Goal: Check status

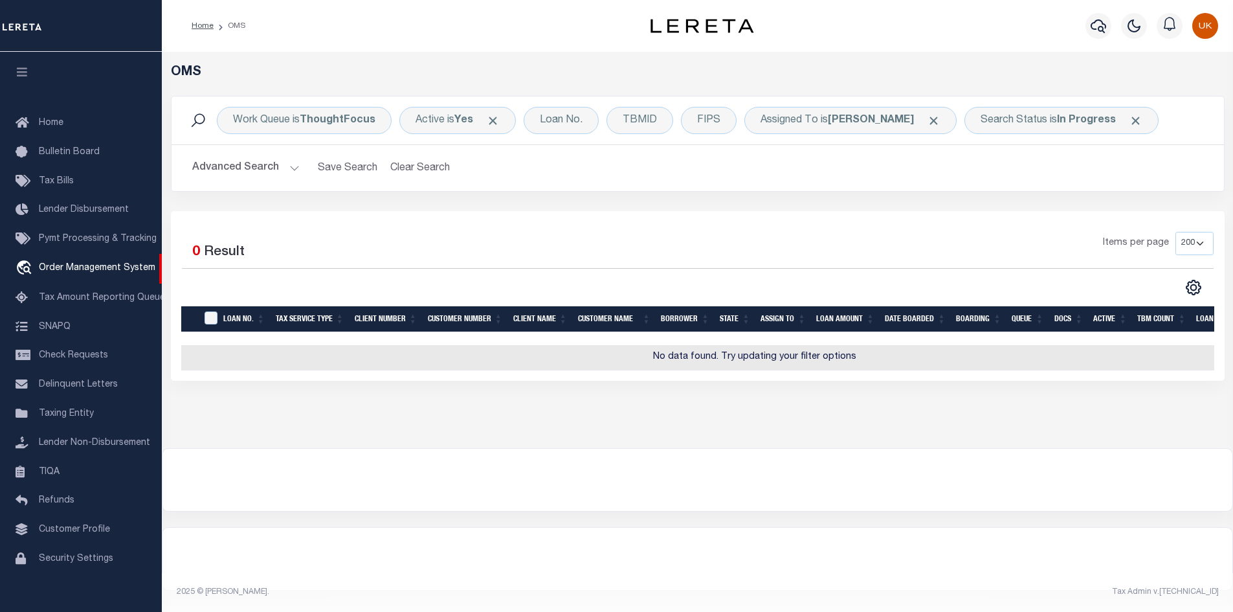
select select "200"
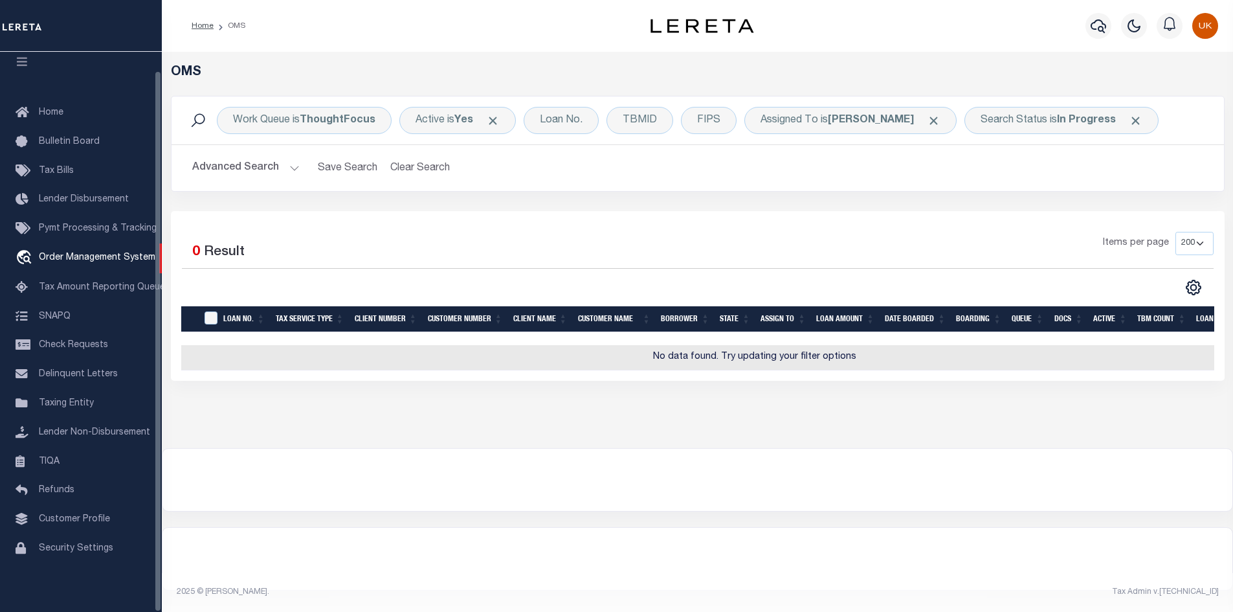
click at [847, 511] on div at bounding box center [697, 479] width 1071 height 63
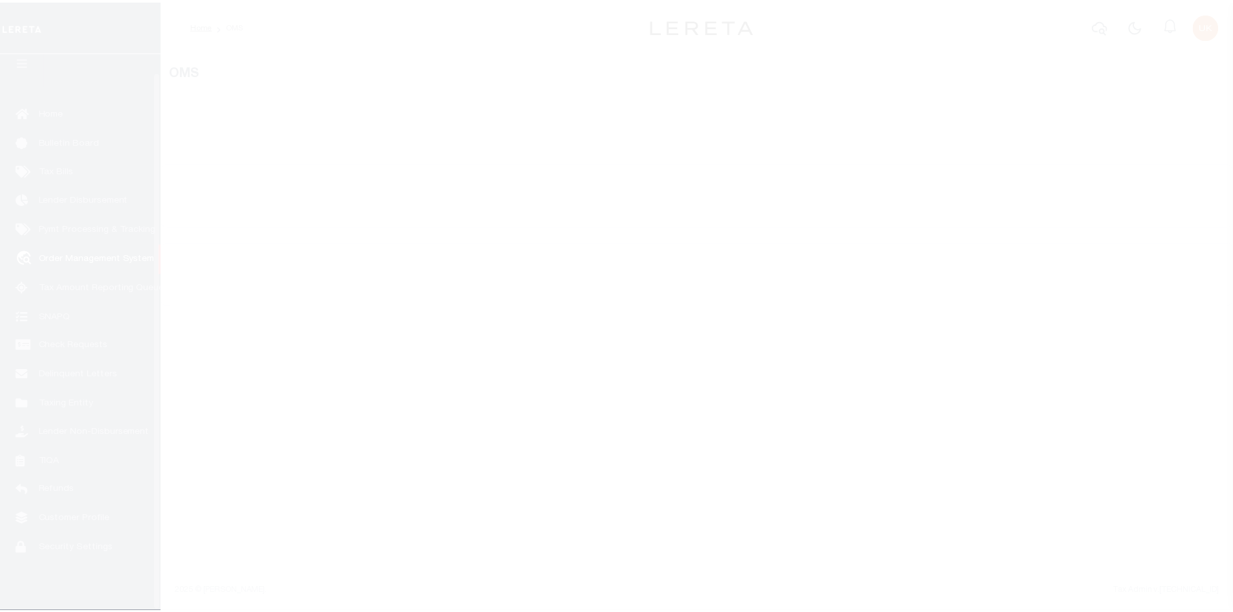
scroll to position [19, 0]
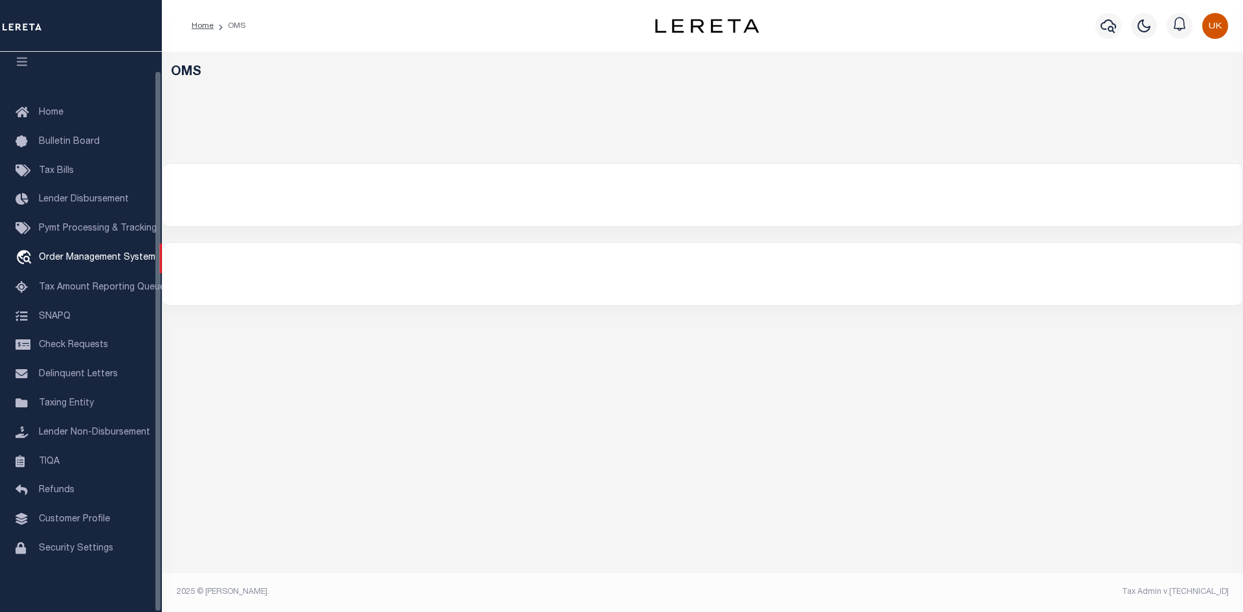
select select "200"
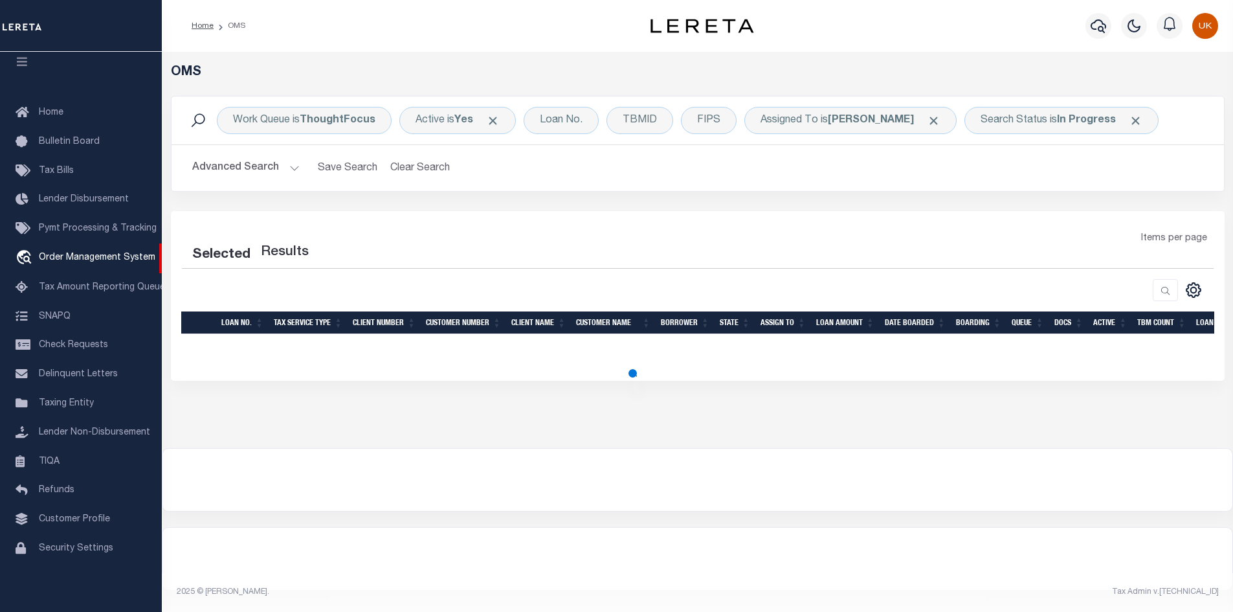
select select "200"
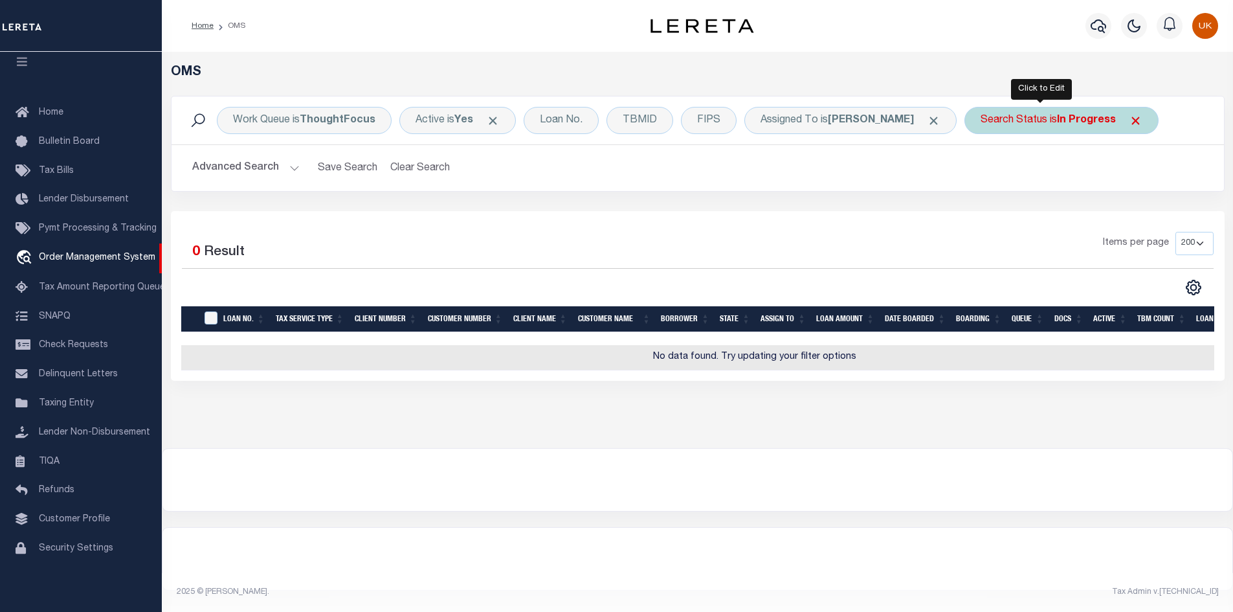
click at [1022, 127] on div "Search Status is In Progress" at bounding box center [1061, 120] width 194 height 27
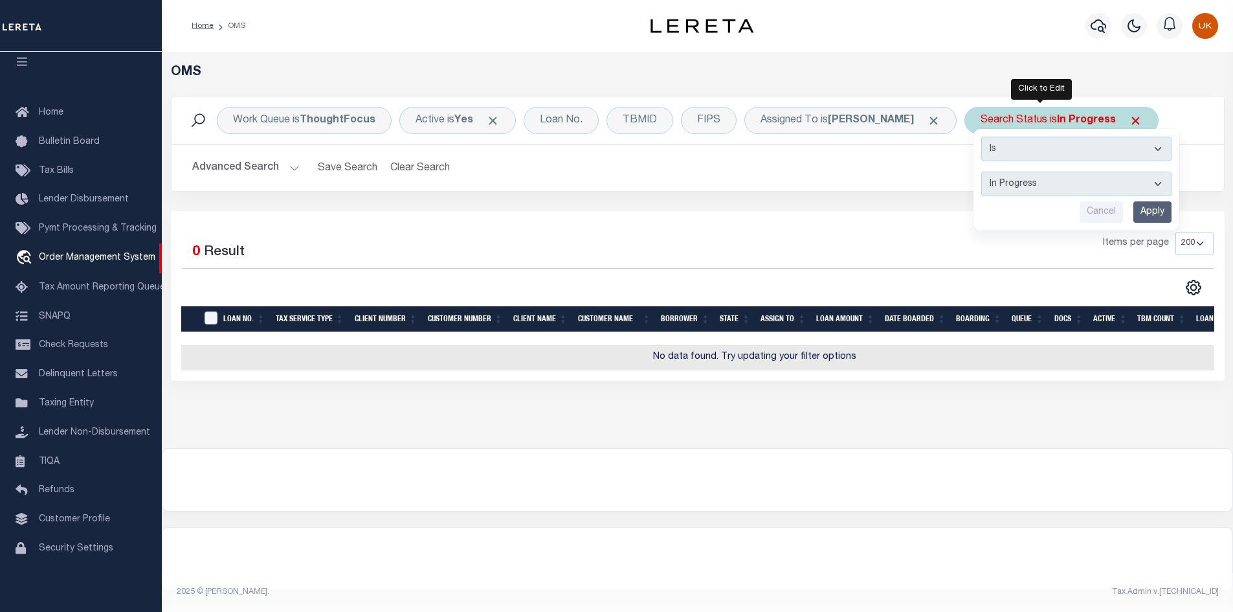
click at [1001, 182] on select "Automated Search Bad Parcel Complete Duplicate Parcel High Dollar Reporting In …" at bounding box center [1076, 184] width 190 height 25
select select "ND"
click at [981, 172] on select "Automated Search Bad Parcel Complete Duplicate Parcel High Dollar Reporting In …" at bounding box center [1076, 184] width 190 height 25
click at [1133, 210] on input "Apply" at bounding box center [1152, 211] width 38 height 21
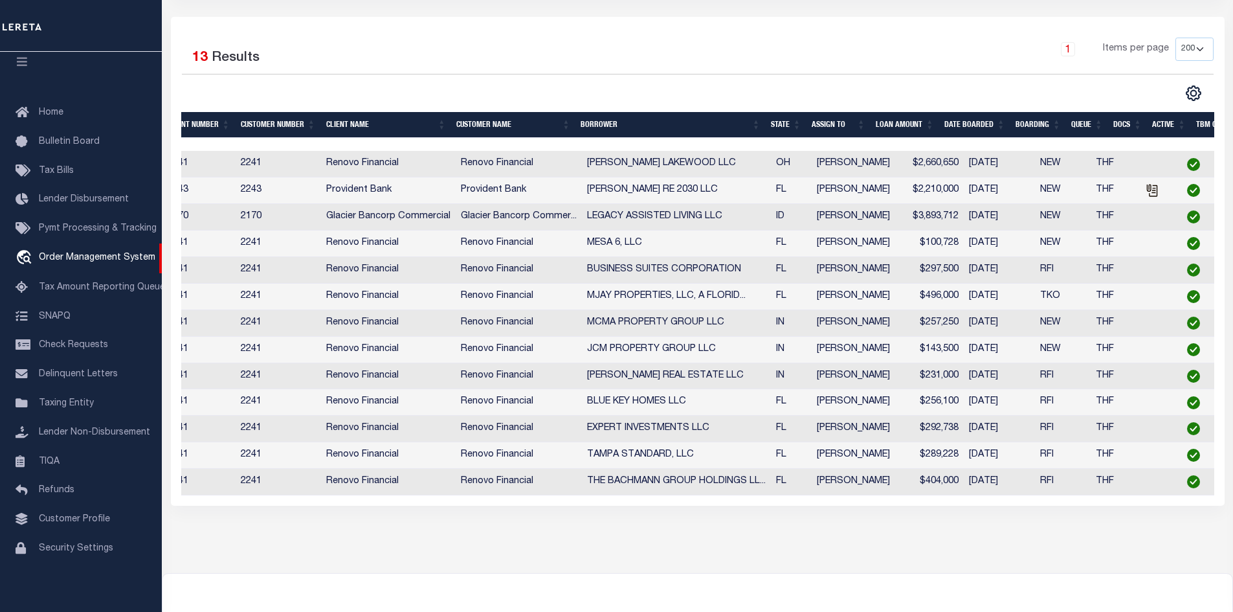
scroll to position [0, 0]
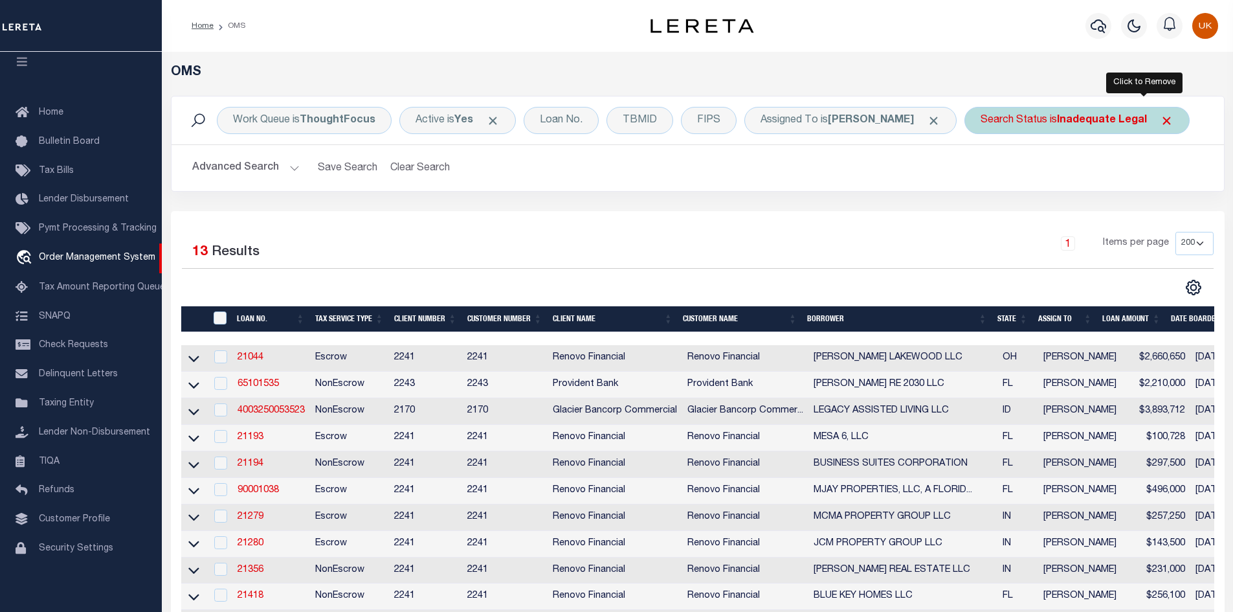
click at [1160, 120] on span "Click to Remove" at bounding box center [1167, 121] width 14 height 14
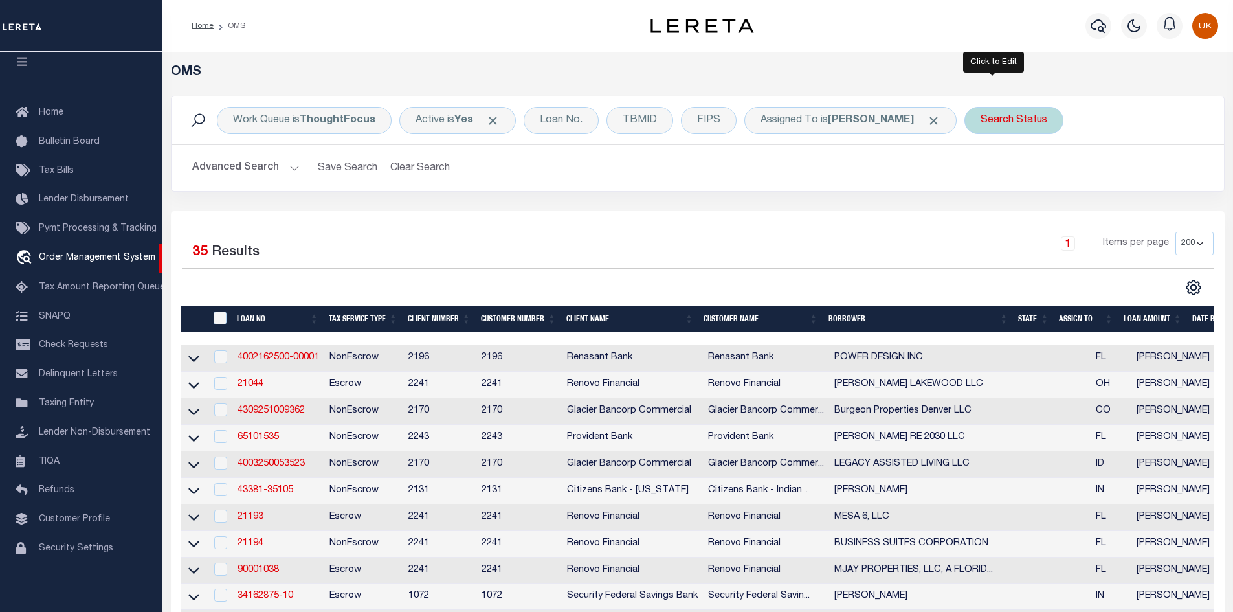
click at [1004, 123] on div "Search Status" at bounding box center [1013, 120] width 99 height 27
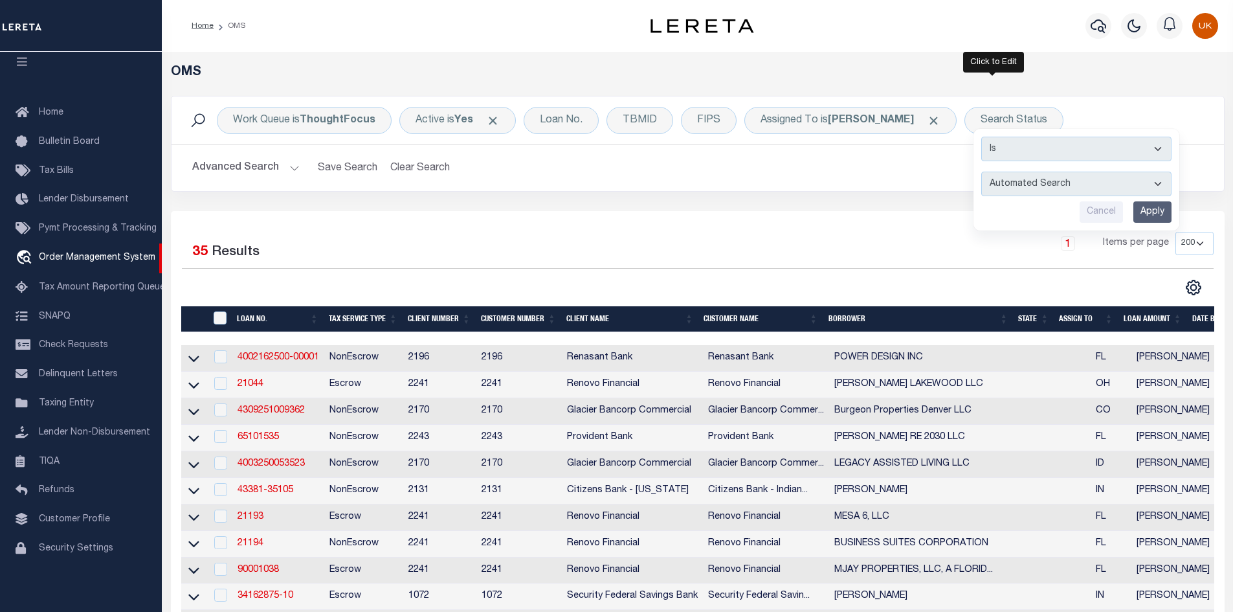
click at [825, 173] on h2 "Advanced Search Save Search Clear Search tblSearchTopScreen_dynamictable_____De…" at bounding box center [698, 167] width 1032 height 25
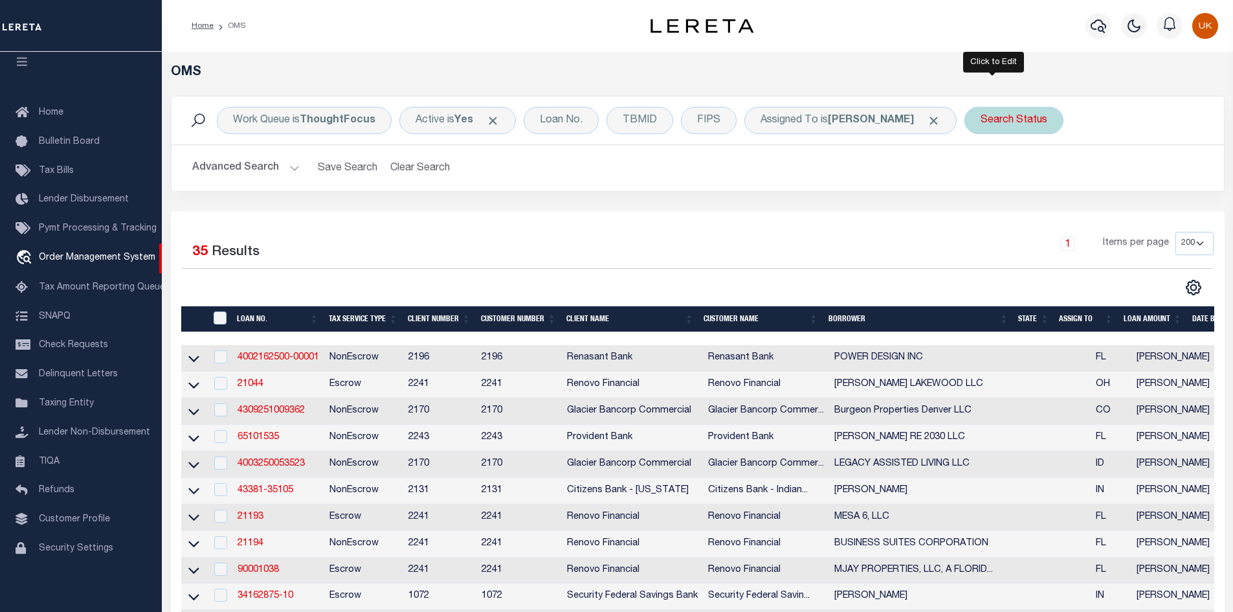
click at [1000, 124] on div "Search Status Is Contains Automated Search Bad Parcel Complete Duplicate Parcel…" at bounding box center [1013, 120] width 99 height 27
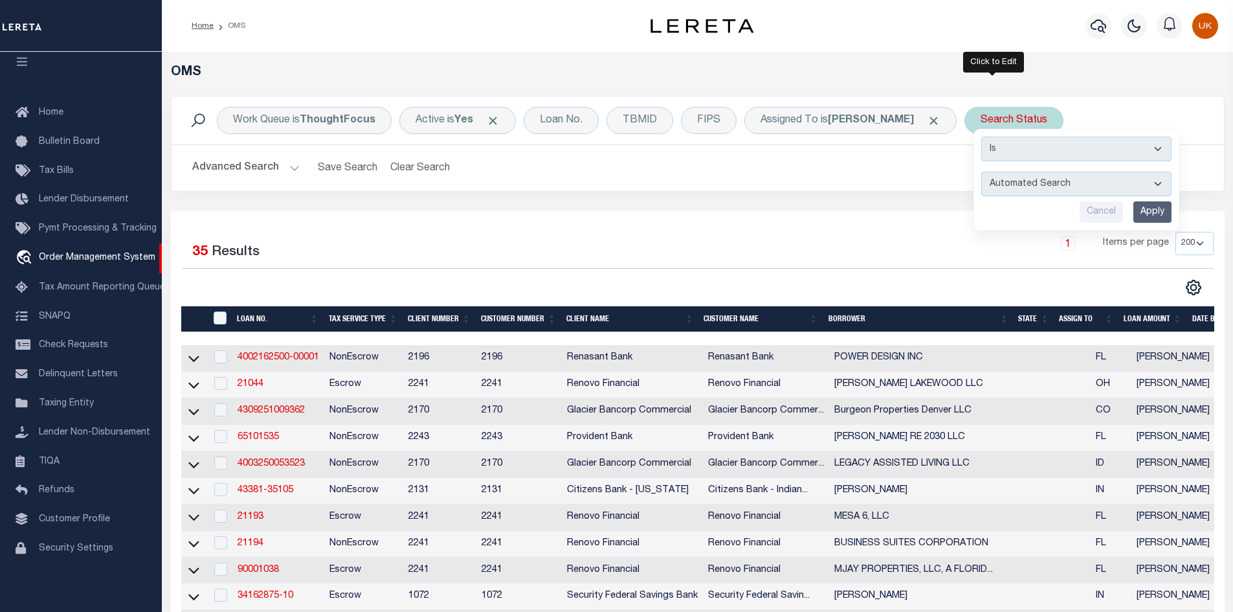
click at [1020, 188] on select "Automated Search Bad Parcel Complete Duplicate Parcel High Dollar Reporting In …" at bounding box center [1076, 184] width 190 height 25
select select "RD"
click at [981, 172] on select "Automated Search Bad Parcel Complete Duplicate Parcel High Dollar Reporting In …" at bounding box center [1076, 184] width 190 height 25
click at [1139, 212] on input "Apply" at bounding box center [1152, 211] width 38 height 21
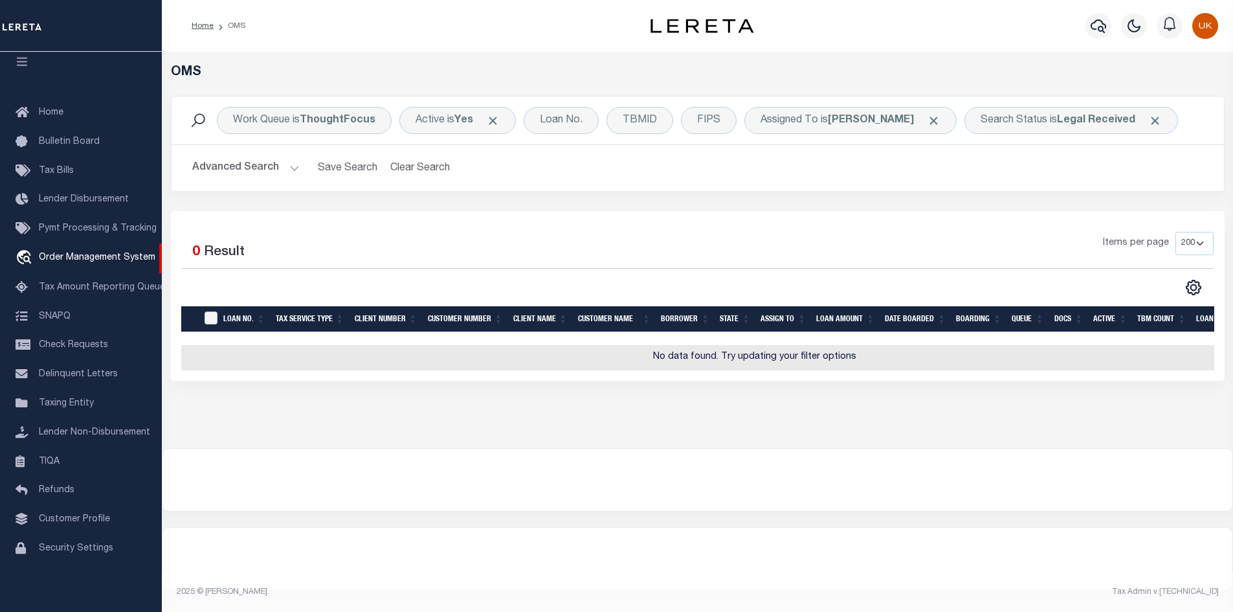
click at [753, 202] on div "Work Queue is ThoughtFocus Active is Yes Loan No. TBMID FIPS Assigned To is [PE…" at bounding box center [697, 153] width 1073 height 115
click at [1089, 122] on b "Legal Received" at bounding box center [1096, 120] width 78 height 10
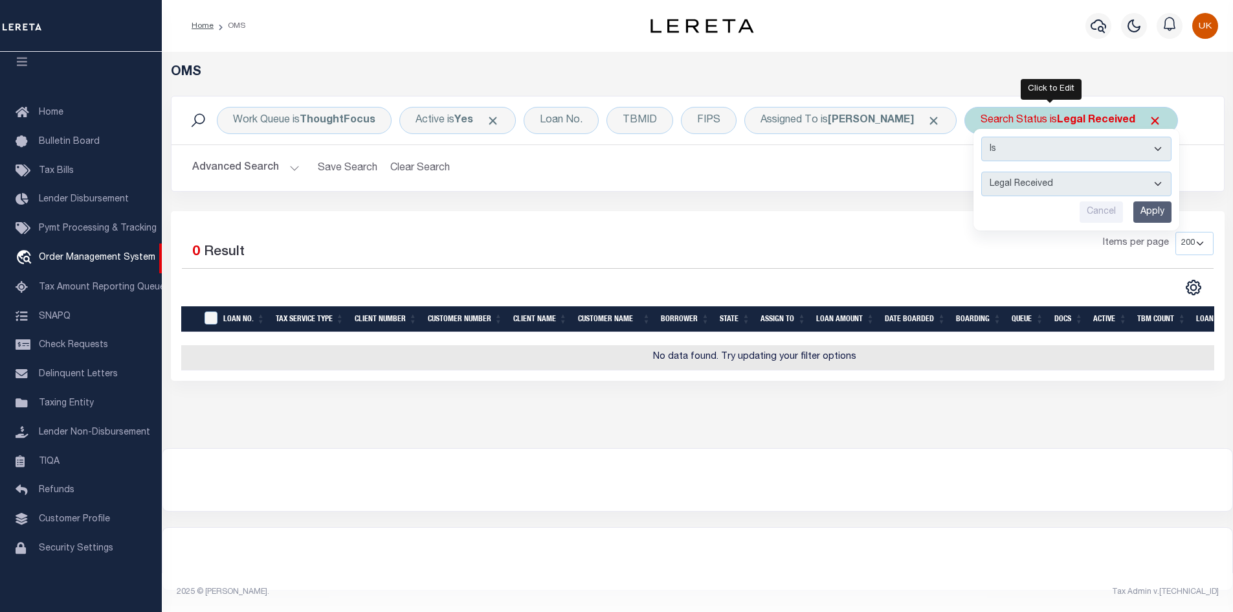
click at [1060, 184] on select "Automated Search Bad Parcel Complete Duplicate Parcel High Dollar Reporting In …" at bounding box center [1076, 184] width 190 height 25
select select "IP"
click at [981, 172] on select "Automated Search Bad Parcel Complete Duplicate Parcel High Dollar Reporting In …" at bounding box center [1076, 184] width 190 height 25
click at [1139, 206] on input "Apply" at bounding box center [1152, 211] width 38 height 21
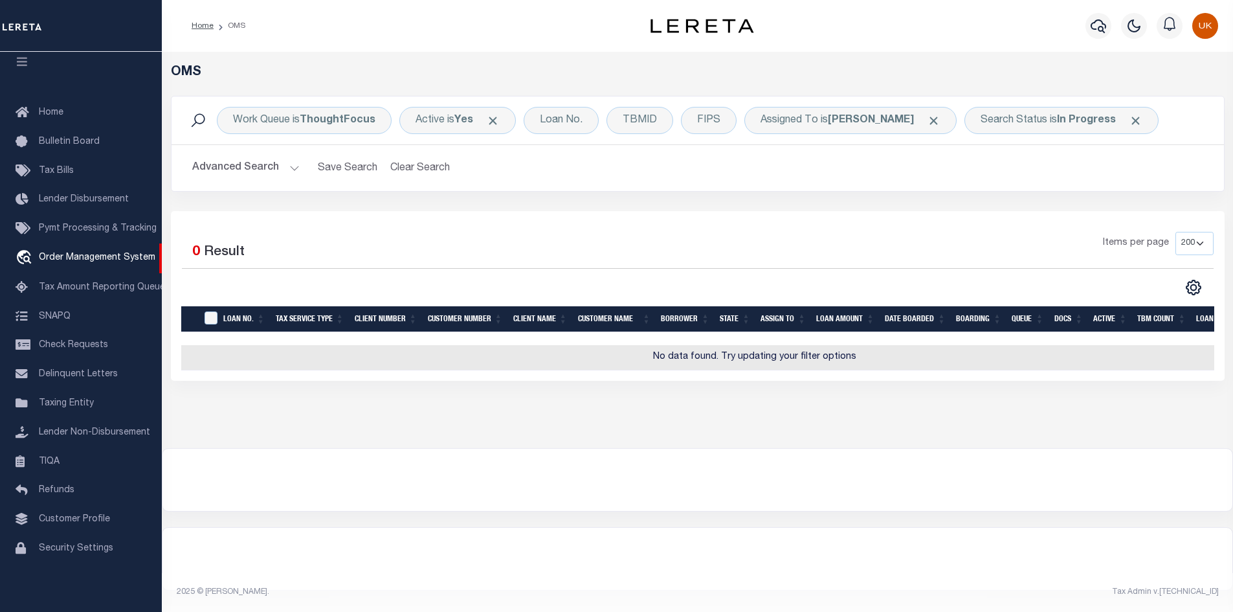
click at [856, 249] on div "Items per page 10 25 50 100 200" at bounding box center [829, 249] width 769 height 34
click at [938, 426] on div "OMS Work Queue is ThoughtFocus Active is Yes Loan No. TBMID FIPS Assigned To is…" at bounding box center [697, 250] width 1071 height 396
